Goal: Transaction & Acquisition: Book appointment/travel/reservation

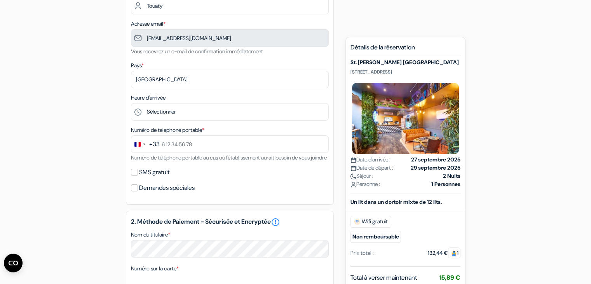
scroll to position [143, 0]
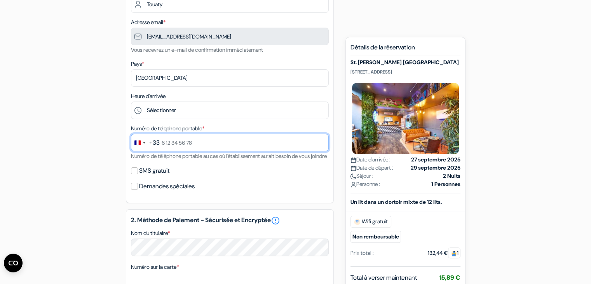
click at [222, 139] on input "text" at bounding box center [230, 142] width 198 height 17
type input "7 79 82 65 77"
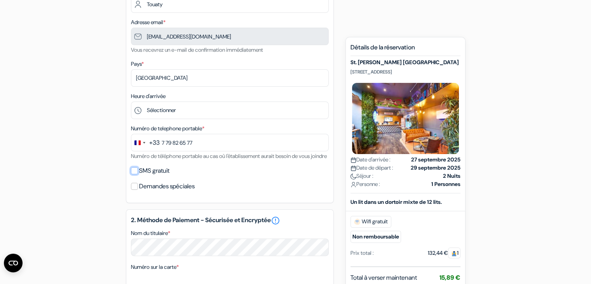
click at [134, 174] on input "SMS gratuit" at bounding box center [134, 170] width 7 height 7
checkbox input "true"
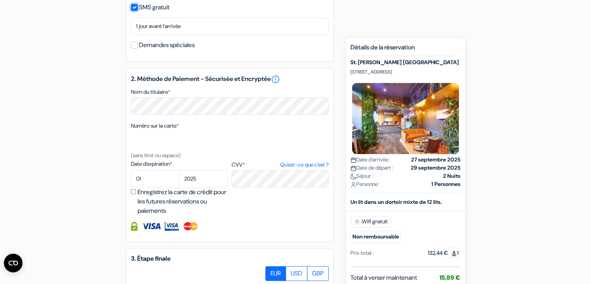
scroll to position [306, 0]
select select "04"
select select "2026"
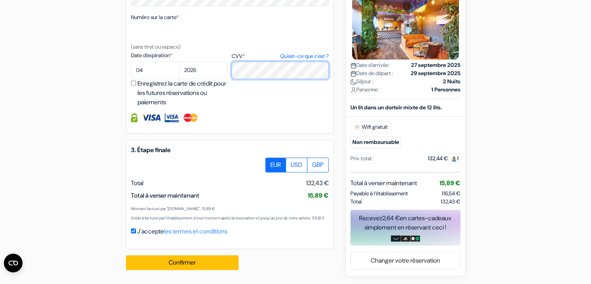
scroll to position [434, 0]
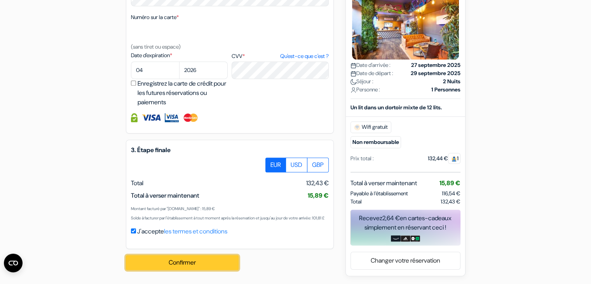
click at [179, 260] on button "Confirmer Loading..." at bounding box center [182, 262] width 113 height 15
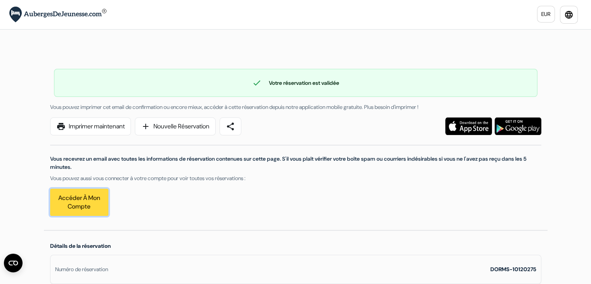
click at [73, 198] on link "Accéder à mon compte" at bounding box center [79, 201] width 58 height 27
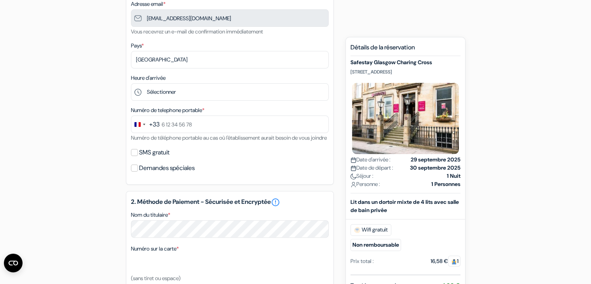
scroll to position [166, 0]
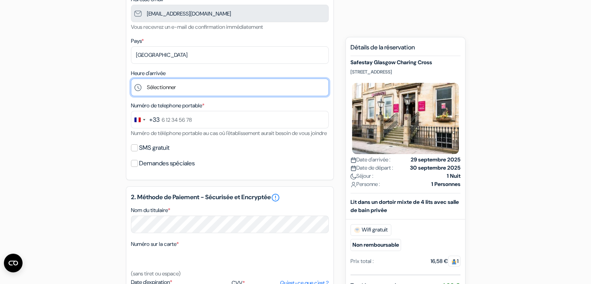
click at [216, 86] on select "Sélectionner 1:00 2:00 3:00 4:00 5:00 6:00 7:00 8:00 9:00 10:00 11:00 12:00 13:…" at bounding box center [230, 86] width 198 height 17
click at [213, 89] on select "Sélectionner 1:00 2:00 3:00 4:00 5:00 6:00 7:00 8:00 9:00 10:00 11:00 12:00 13:…" at bounding box center [230, 86] width 198 height 17
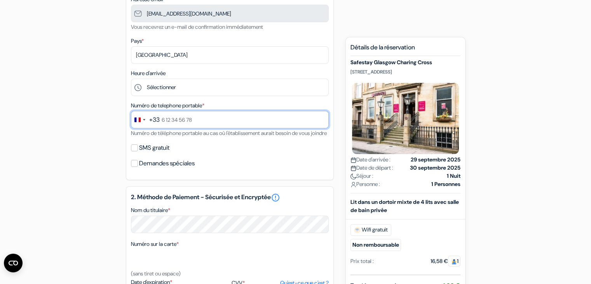
click at [207, 120] on input "text" at bounding box center [230, 119] width 198 height 17
type input "7 79 82 65 77"
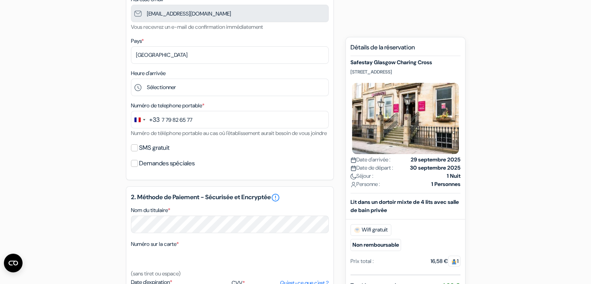
click at [134, 153] on div "SMS gratuit" at bounding box center [230, 147] width 198 height 11
click at [137, 153] on div "SMS gratuit" at bounding box center [230, 147] width 198 height 11
click at [136, 151] on input "SMS gratuit" at bounding box center [134, 147] width 7 height 7
checkbox input "true"
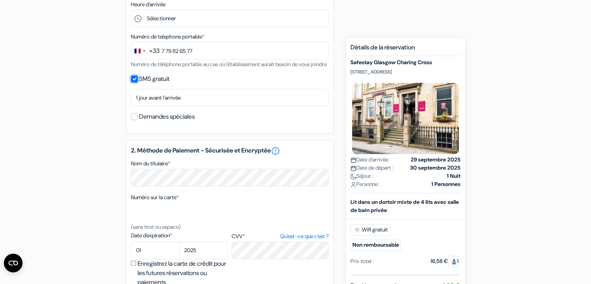
scroll to position [237, 0]
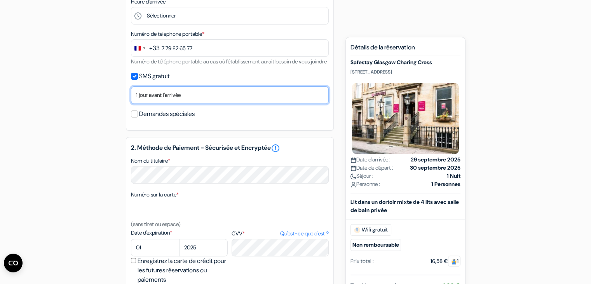
click at [164, 104] on select "Non merci Maintenant Le jour de votre arrivée 1 jour avant l'arrivée 2 jours av…" at bounding box center [230, 94] width 198 height 17
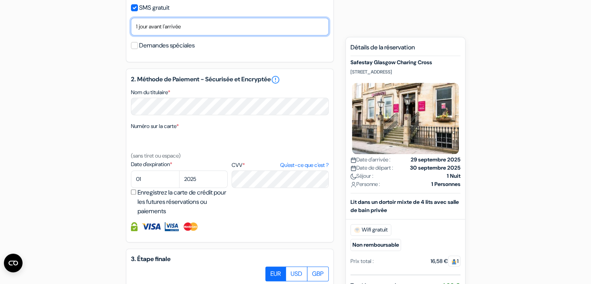
scroll to position [315, 0]
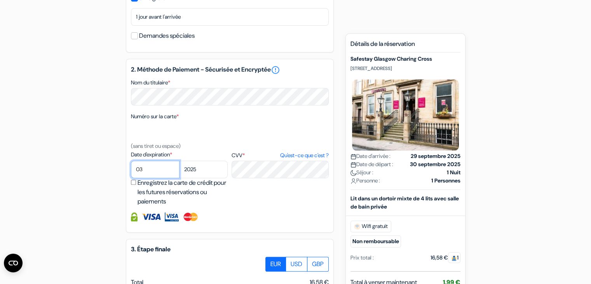
select select "04"
select select "2026"
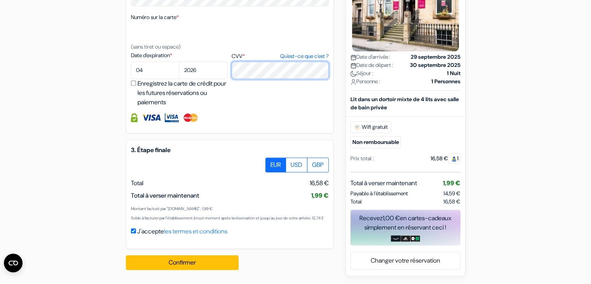
scroll to position [434, 0]
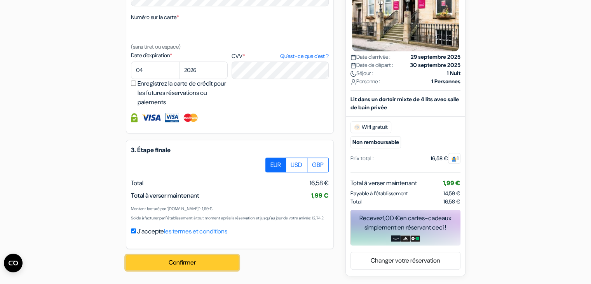
click at [183, 260] on button "Confirmer Loading..." at bounding box center [182, 262] width 113 height 15
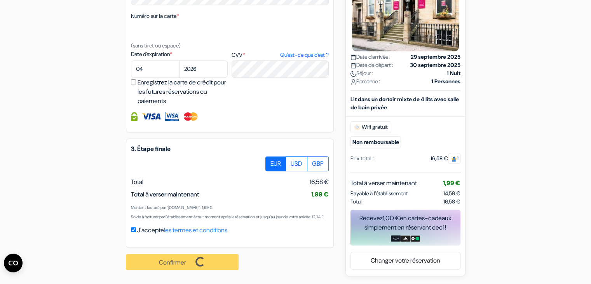
scroll to position [435, 0]
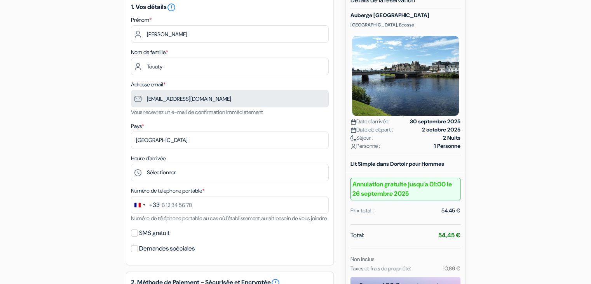
scroll to position [154, 0]
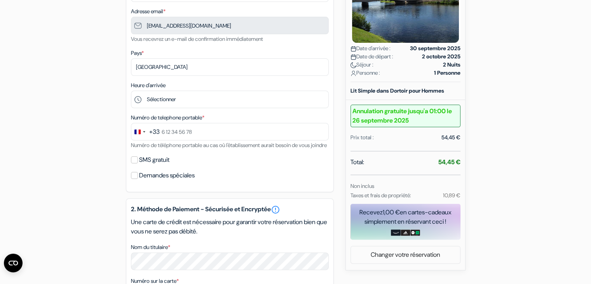
click at [164, 165] on label "SMS gratuit" at bounding box center [154, 159] width 30 height 11
click at [138, 163] on input "SMS gratuit" at bounding box center [134, 159] width 7 height 7
checkbox input "true"
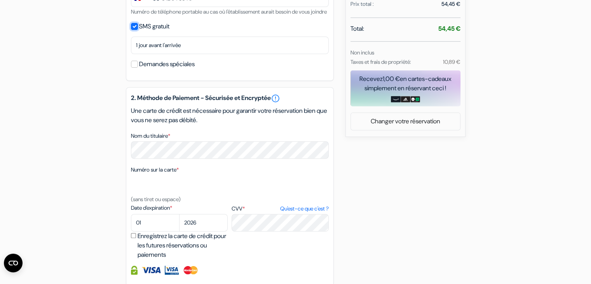
scroll to position [287, 0]
select select "04"
select select "2026"
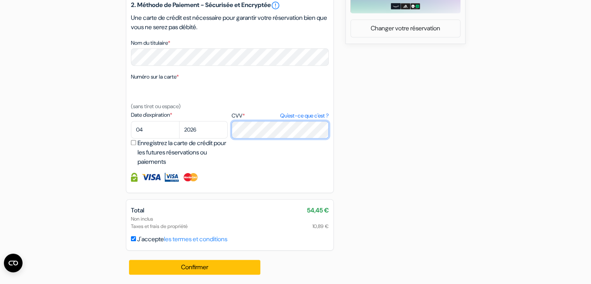
scroll to position [390, 0]
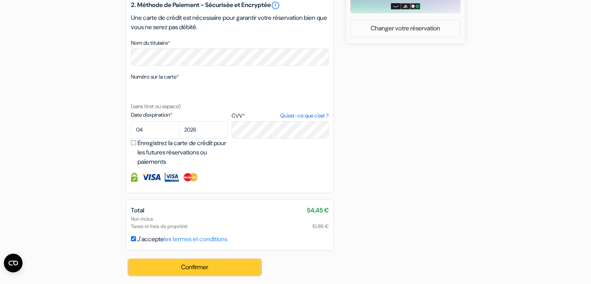
click at [205, 266] on button "Confirmer Loading..." at bounding box center [195, 267] width 132 height 15
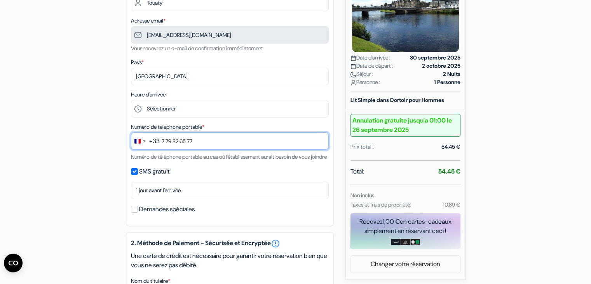
scroll to position [392, 0]
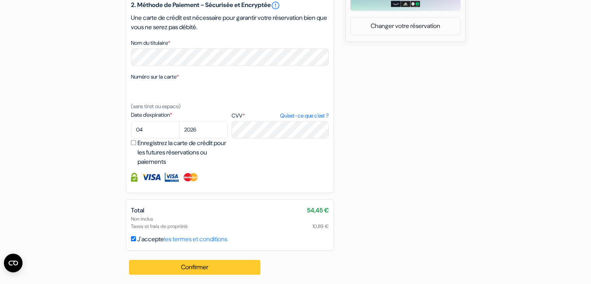
type input "7 79 82 65 77"
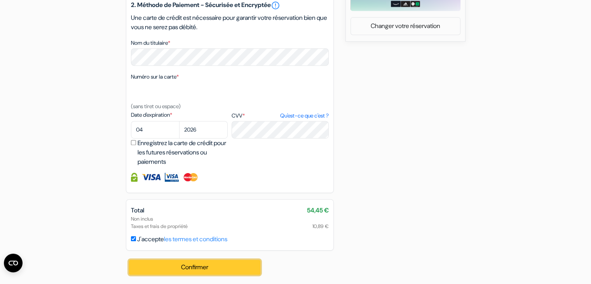
click at [196, 262] on button "Confirmer Loading..." at bounding box center [195, 267] width 132 height 15
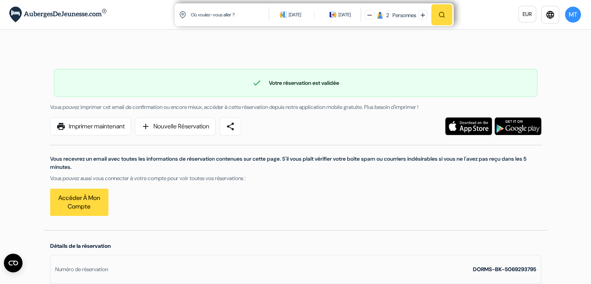
click at [289, 18] on div "[DATE]" at bounding box center [295, 15] width 12 height 8
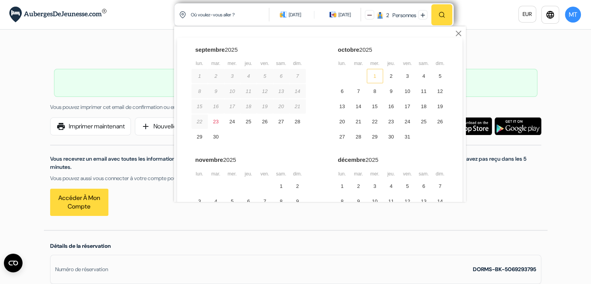
click at [370, 77] on div "1" at bounding box center [375, 76] width 16 height 14
